Goal: Information Seeking & Learning: Understand process/instructions

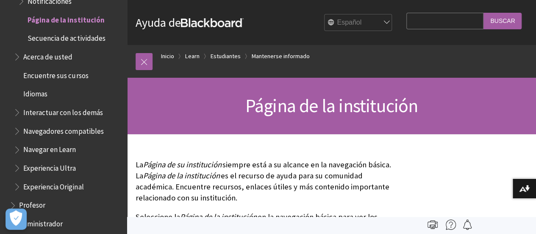
click at [57, 57] on span "Acerca de usted" at bounding box center [47, 55] width 49 height 11
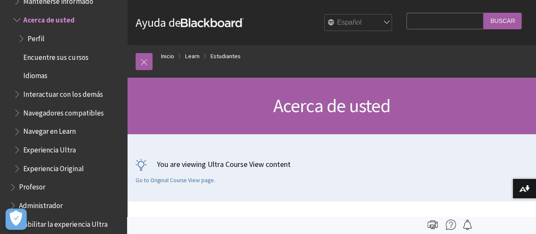
click at [60, 60] on span "Encuentre sus cursos" at bounding box center [55, 55] width 65 height 11
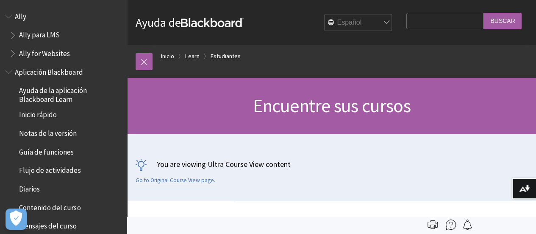
scroll to position [796, 0]
